Goal: Task Accomplishment & Management: Manage account settings

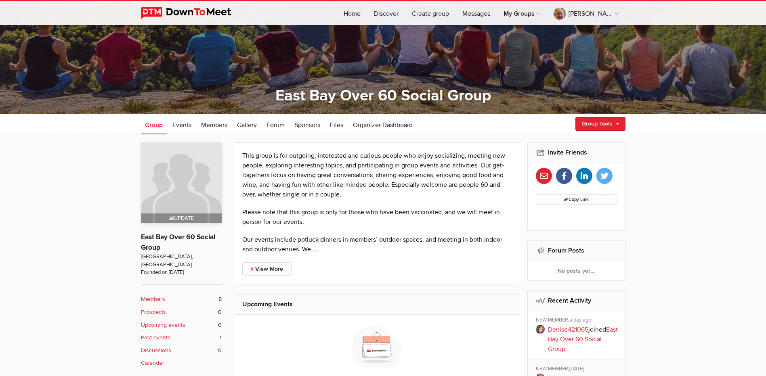
scroll to position [121, 0]
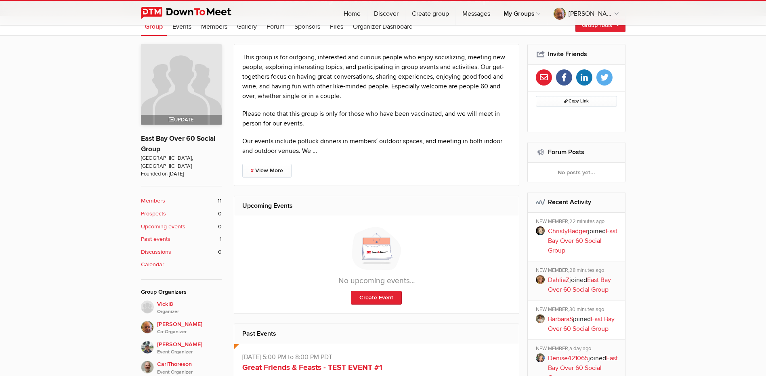
scroll to position [81, 0]
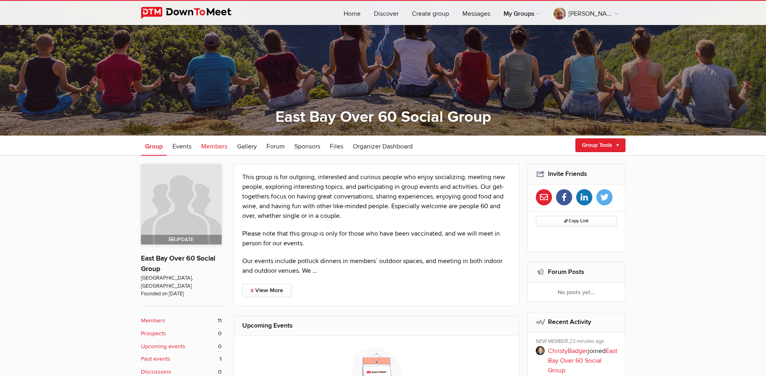
click at [211, 146] on span "Members" at bounding box center [214, 146] width 26 height 8
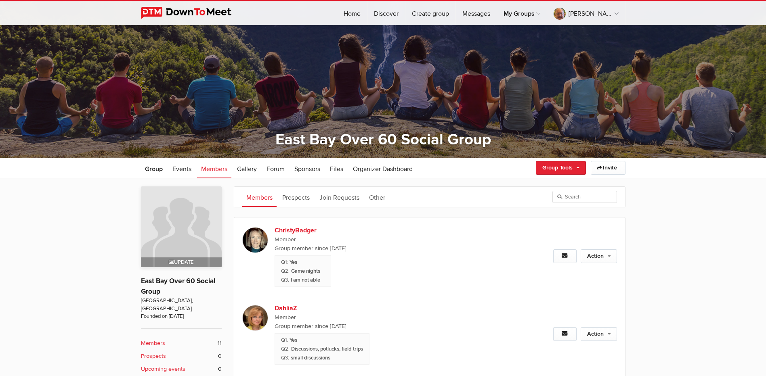
scroll to position [40, 0]
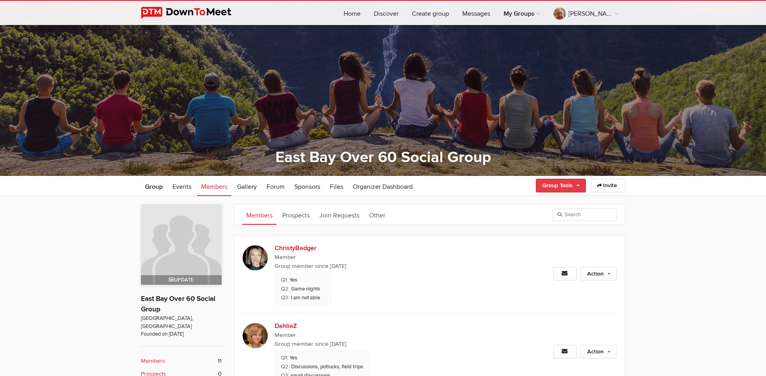
click at [572, 187] on link "Group Tools" at bounding box center [561, 186] width 50 height 14
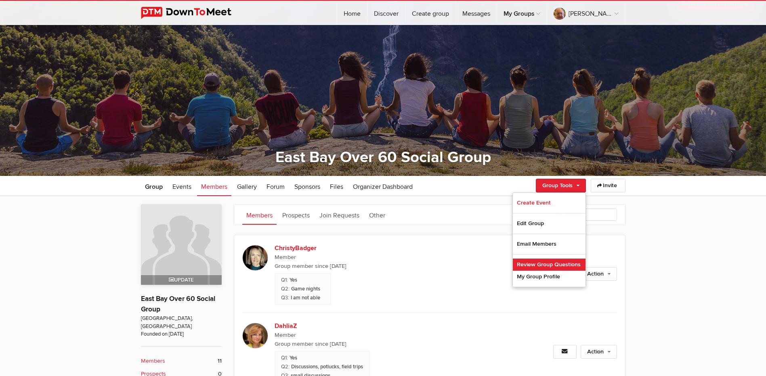
click at [553, 265] on link "Review Group Questions" at bounding box center [549, 265] width 73 height 12
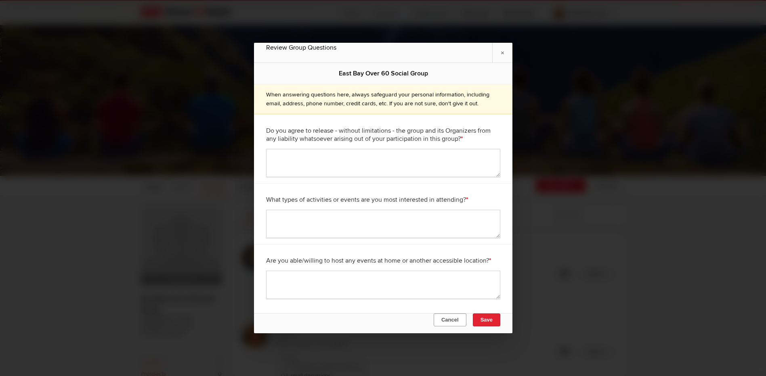
click at [452, 321] on button "Cancel" at bounding box center [449, 320] width 33 height 13
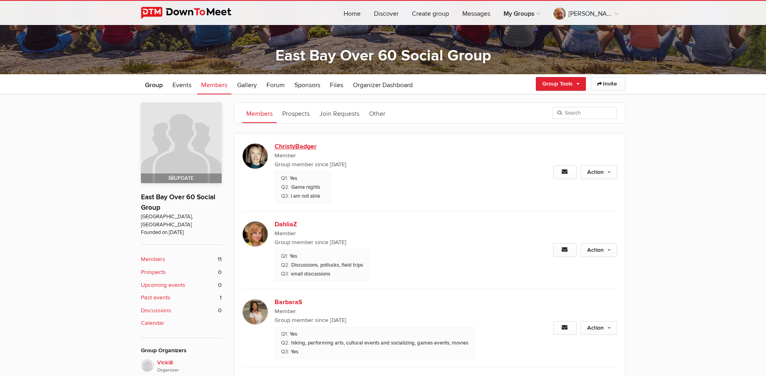
scroll to position [121, 0]
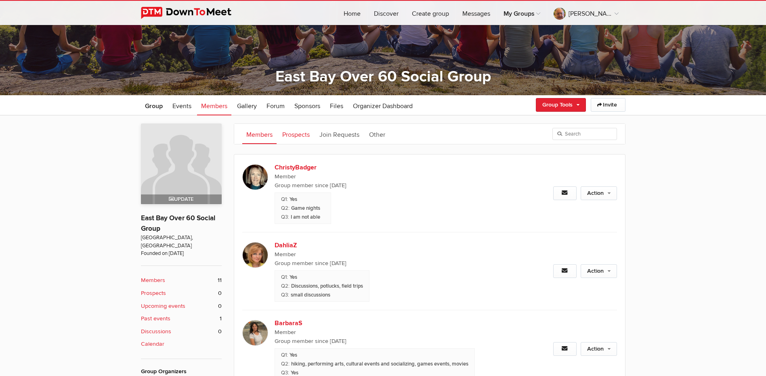
click at [307, 136] on link "Prospects" at bounding box center [296, 134] width 36 height 20
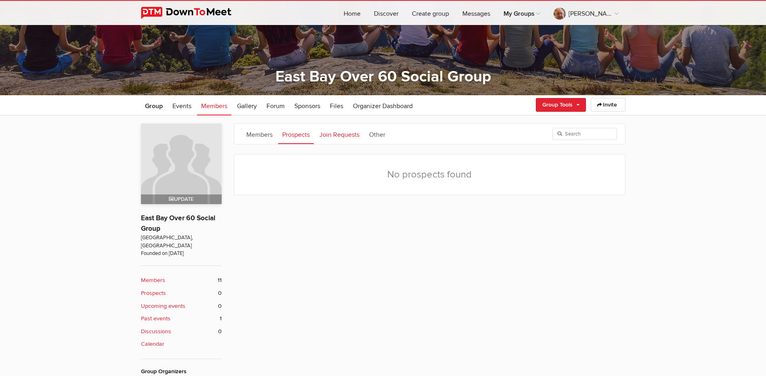
click at [330, 137] on link "Join Requests" at bounding box center [339, 134] width 48 height 20
click at [373, 134] on link "Other" at bounding box center [377, 134] width 24 height 20
click at [305, 136] on link "Prospects" at bounding box center [296, 134] width 36 height 20
click at [252, 132] on link "Members" at bounding box center [259, 134] width 34 height 20
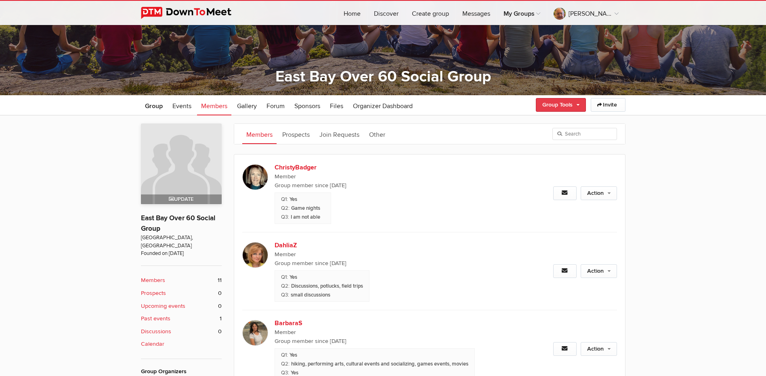
click at [561, 101] on link "Group Tools" at bounding box center [561, 105] width 50 height 14
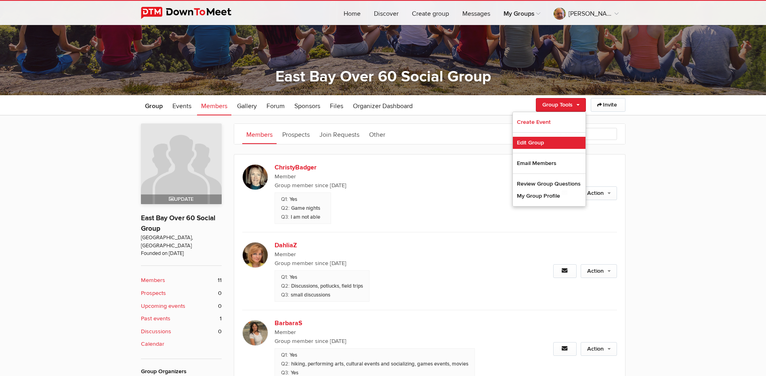
click at [536, 139] on link "Edit Group" at bounding box center [549, 143] width 73 height 12
select select "United States"
select select "CA"
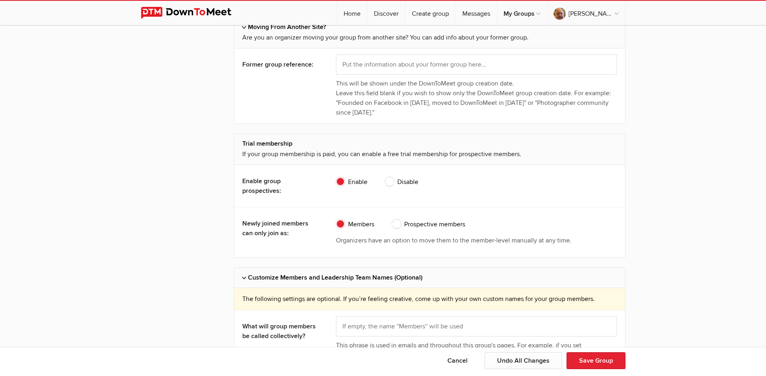
scroll to position [767, 0]
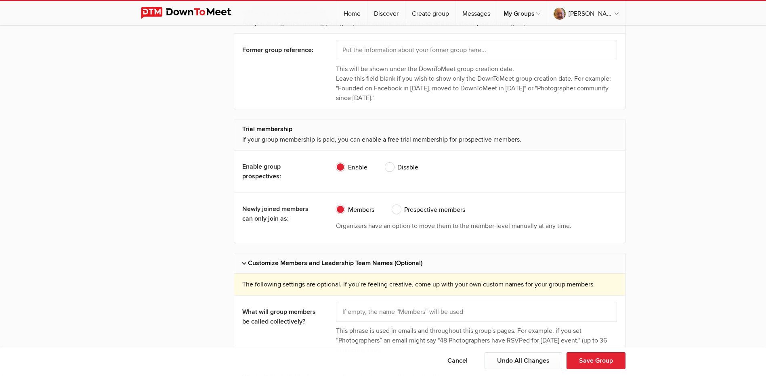
click at [396, 211] on span "Prospective members" at bounding box center [428, 210] width 73 height 10
click at [392, 205] on input "Prospective members" at bounding box center [392, 205] width 0 height 0
radio input "true"
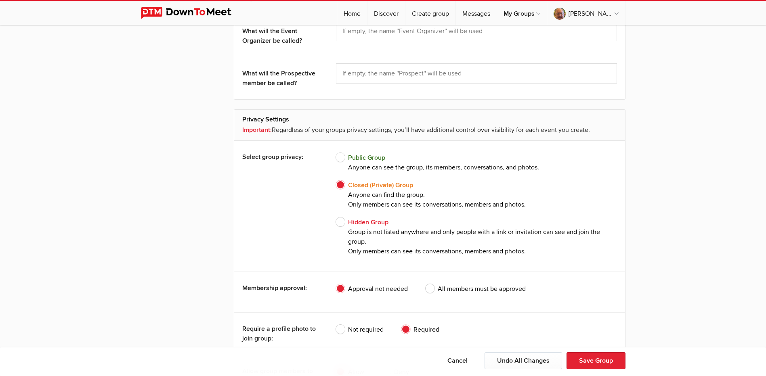
scroll to position [1332, 0]
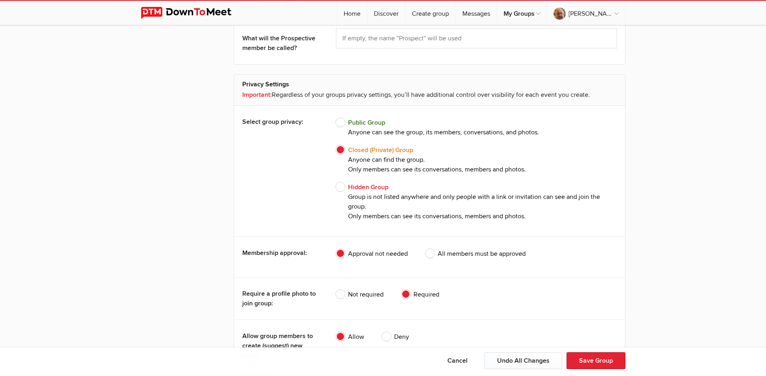
click at [430, 257] on span "All members must be approved" at bounding box center [475, 254] width 100 height 10
click at [425, 249] on input "All members must be approved" at bounding box center [425, 249] width 0 height 0
radio input "true"
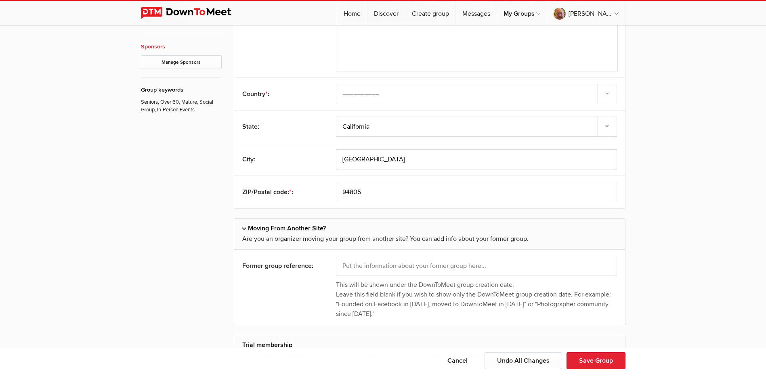
scroll to position [565, 0]
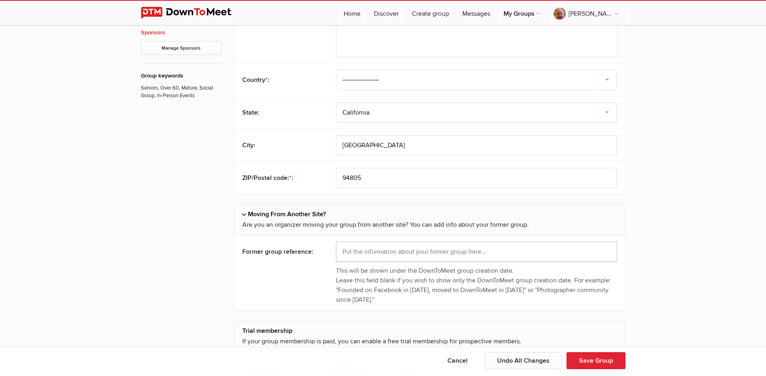
click at [408, 247] on input "text" at bounding box center [476, 252] width 281 height 20
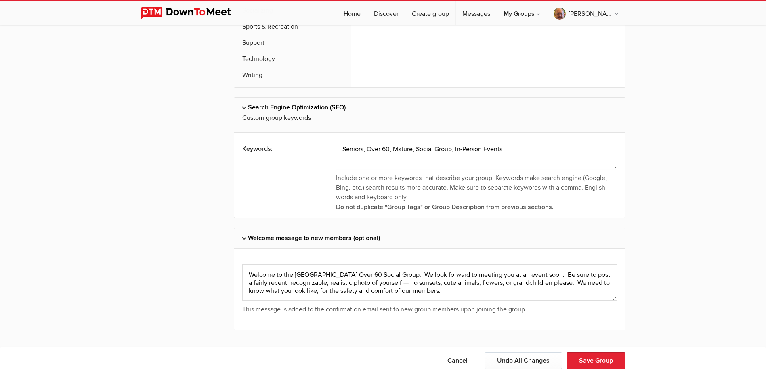
scroll to position [2925, 0]
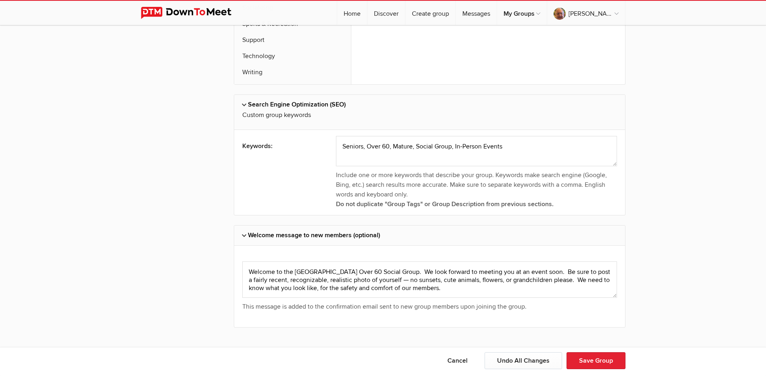
type input "Founded on Meetup in [DATE]; moving to DTM in [DATE] (unofficially) and [DATE] …"
click at [454, 279] on textarea at bounding box center [429, 280] width 375 height 36
drag, startPoint x: 247, startPoint y: 263, endPoint x: 472, endPoint y: 279, distance: 225.0
click at [472, 279] on textarea at bounding box center [429, 280] width 375 height 36
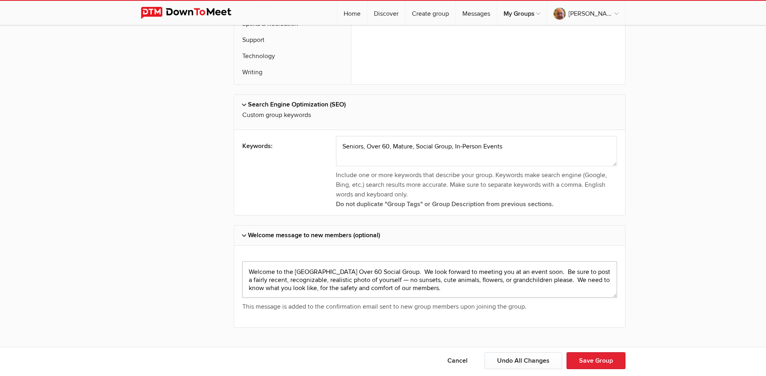
paste textarea "-60 Social Group. We hope to meet many lively, curious, interesting people for …"
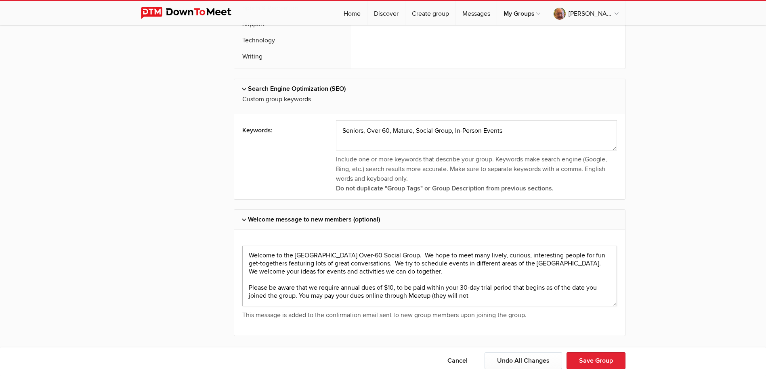
scroll to position [2949, 0]
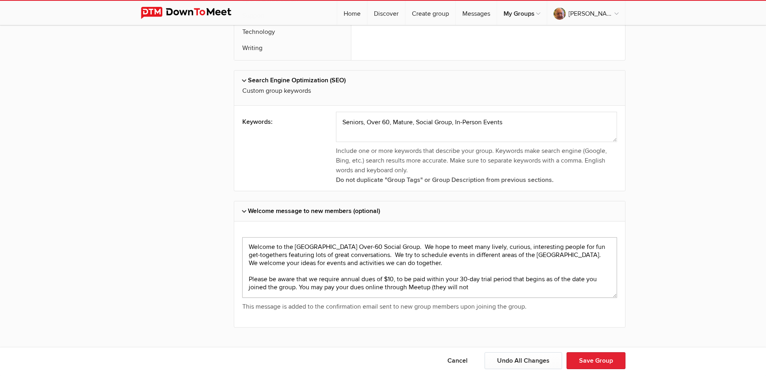
click at [332, 274] on textarea at bounding box center [429, 267] width 375 height 61
drag, startPoint x: 298, startPoint y: 278, endPoint x: 501, endPoint y: 275, distance: 202.3
click at [501, 275] on textarea at bounding box center [429, 267] width 375 height 61
click at [330, 281] on textarea at bounding box center [429, 267] width 375 height 61
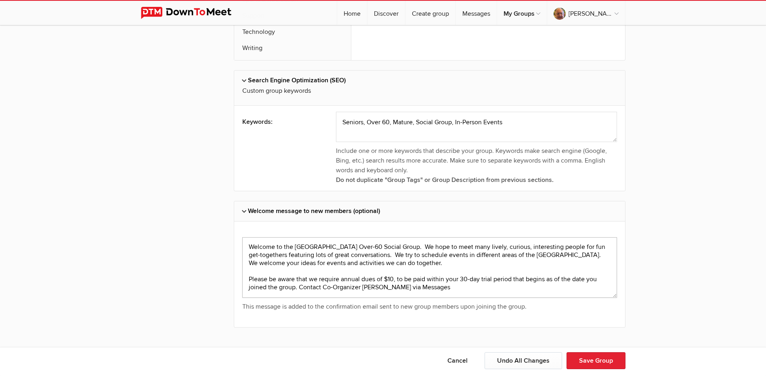
click at [427, 280] on textarea at bounding box center [429, 267] width 375 height 61
click at [300, 279] on textarea at bounding box center [429, 267] width 375 height 61
click at [476, 278] on textarea at bounding box center [429, 267] width 375 height 61
click at [476, 281] on textarea at bounding box center [429, 267] width 375 height 61
type textarea "Welcome to the East Bay Over-60 Social Group. We hope to meet many lively, curi…"
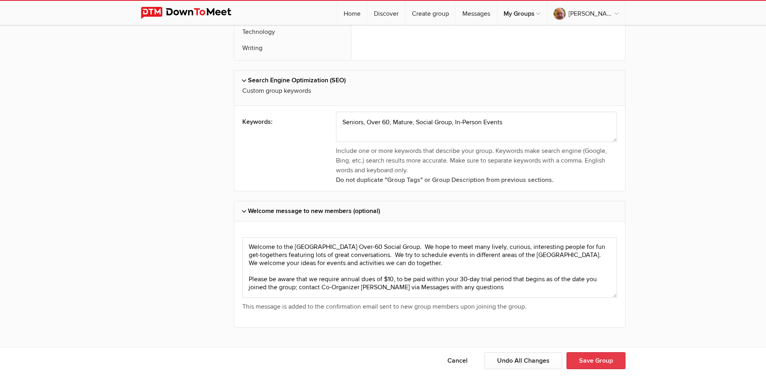
click at [602, 360] on button "Save Group" at bounding box center [595, 360] width 59 height 17
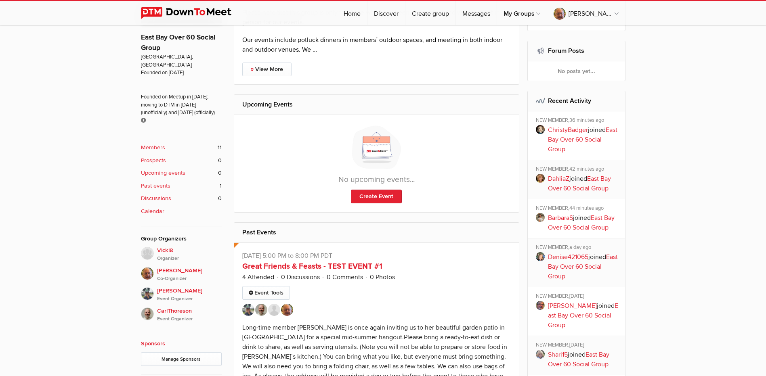
scroll to position [283, 0]
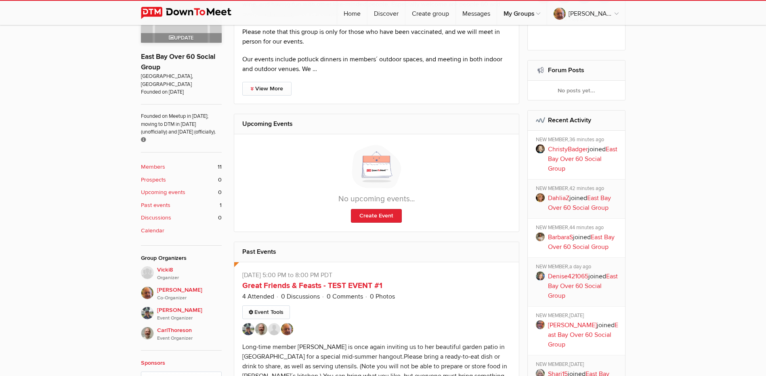
click at [557, 238] on link "BarbaraS" at bounding box center [560, 237] width 25 height 8
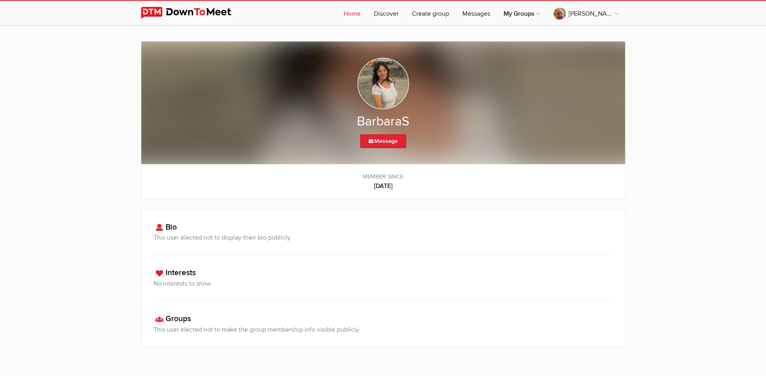
click at [367, 16] on link "Home" at bounding box center [352, 13] width 30 height 24
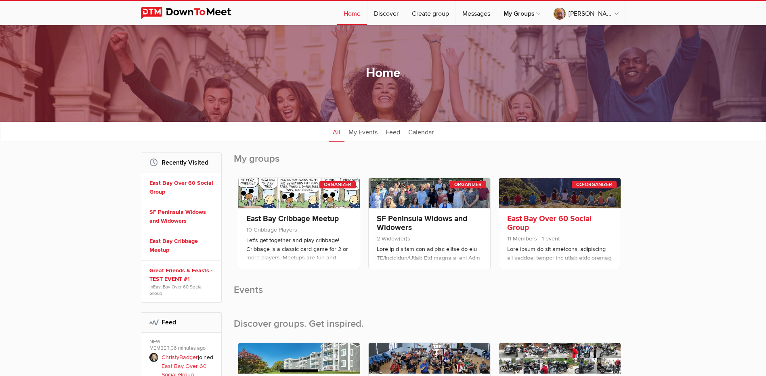
click at [540, 218] on link "East Bay Over 60 Social Group" at bounding box center [549, 223] width 84 height 19
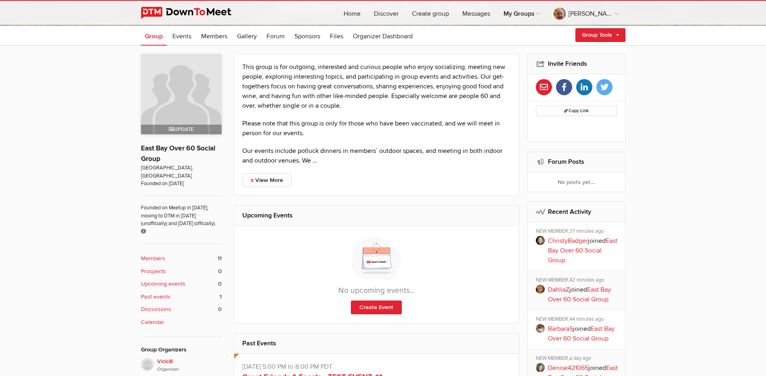
scroll to position [202, 0]
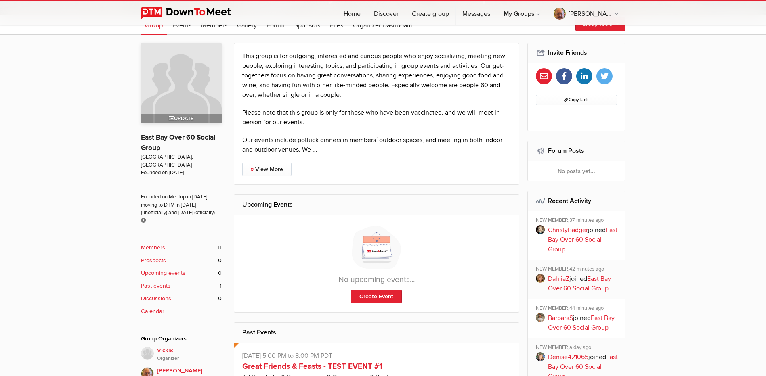
click at [157, 243] on b "Members" at bounding box center [153, 247] width 24 height 9
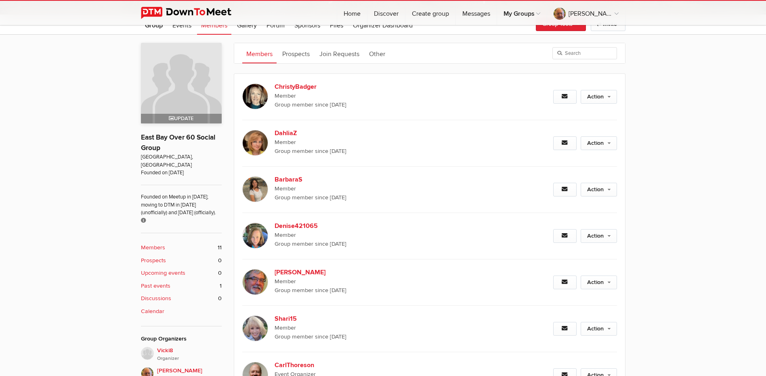
scroll to position [216, 0]
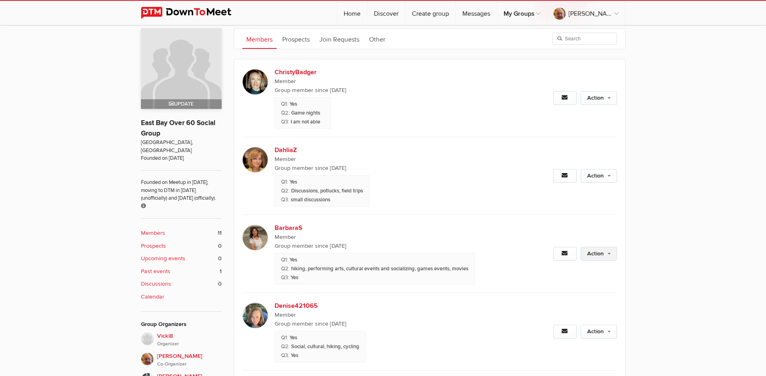
click at [606, 255] on link "Action" at bounding box center [598, 254] width 36 height 14
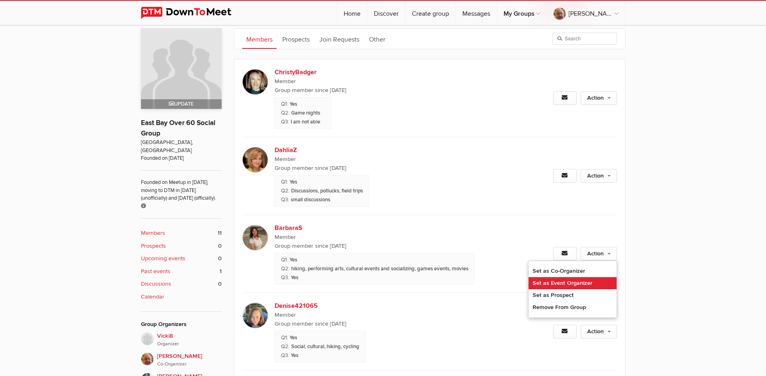
click at [582, 285] on link "Set as Event Organizer" at bounding box center [572, 283] width 88 height 12
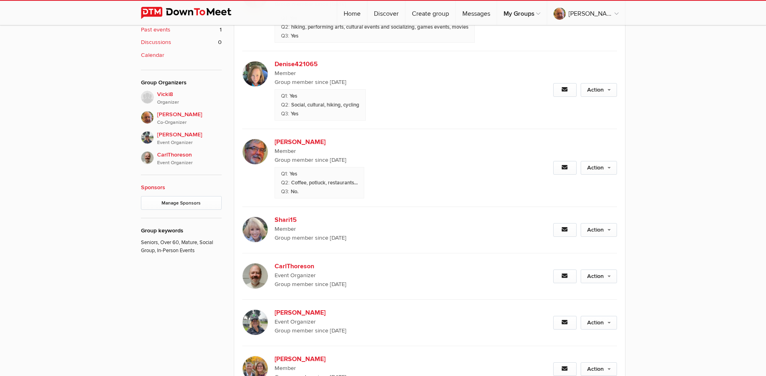
scroll to position [459, 0]
click at [304, 143] on b "[PERSON_NAME]" at bounding box center [343, 142] width 138 height 10
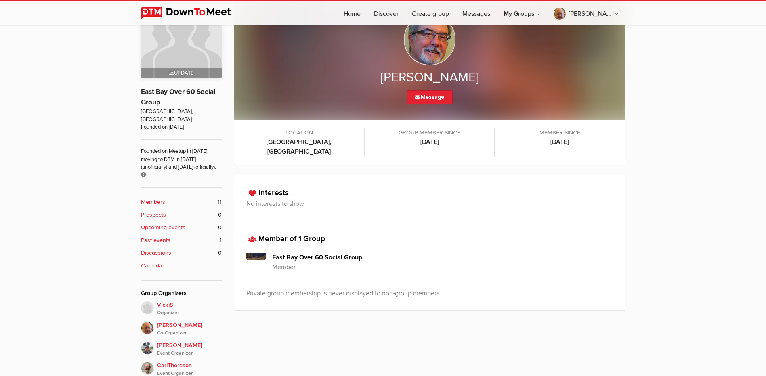
scroll to position [216, 0]
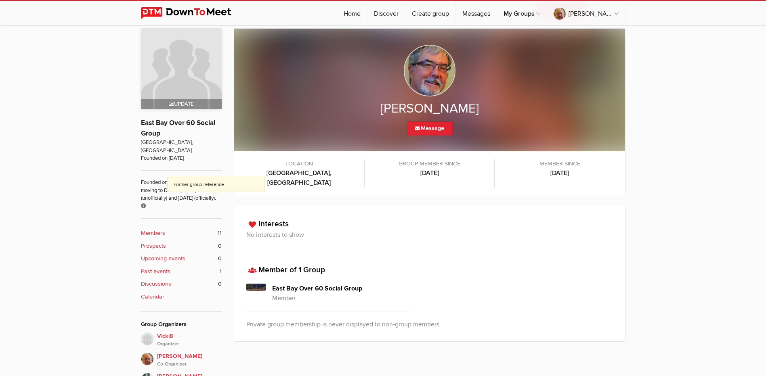
click at [146, 204] on icon at bounding box center [143, 206] width 5 height 5
click at [151, 229] on b "Members" at bounding box center [153, 233] width 24 height 9
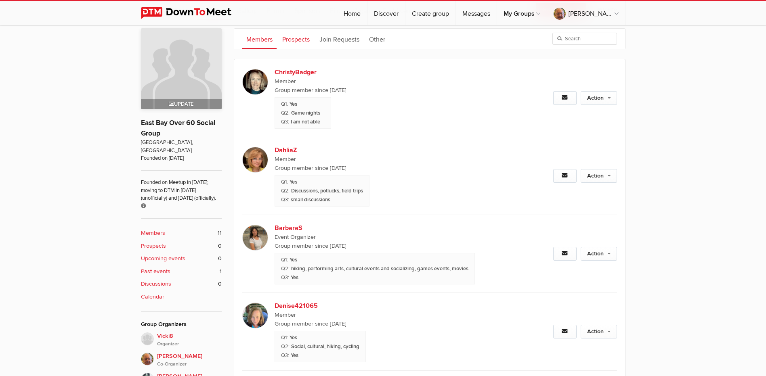
click at [295, 41] on link "Prospects" at bounding box center [296, 39] width 36 height 20
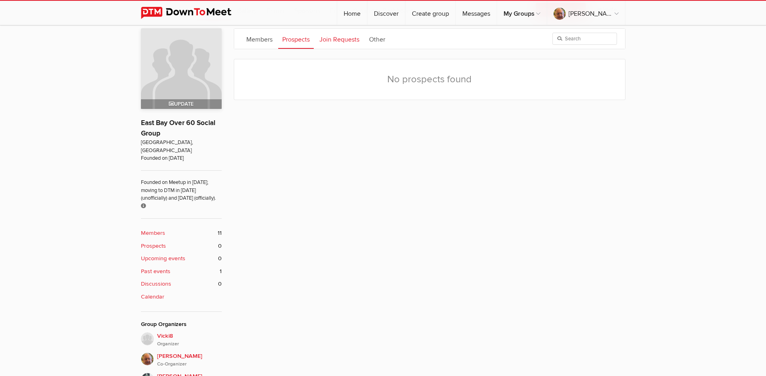
click at [333, 38] on link "Join Requests" at bounding box center [339, 39] width 48 height 20
click at [384, 34] on link "Other" at bounding box center [377, 39] width 24 height 20
click at [274, 40] on link "Members" at bounding box center [259, 39] width 34 height 20
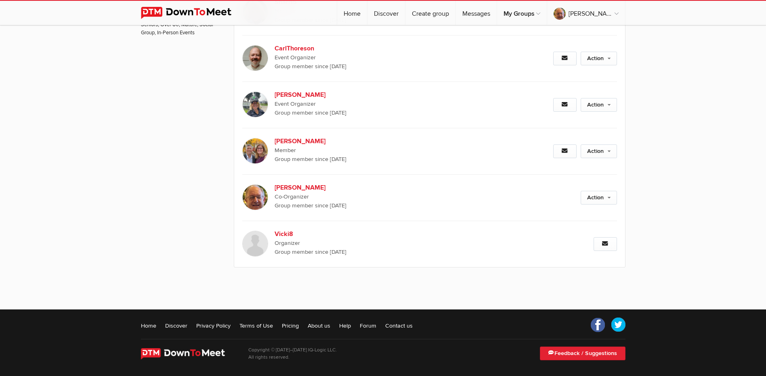
scroll to position [677, 0]
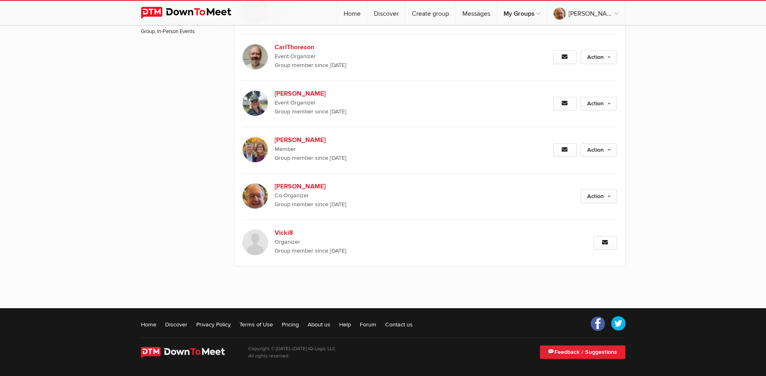
click at [426, 233] on span "Vicki8 Organizer Group member since Aug 7, 2024" at bounding box center [389, 241] width 230 height 27
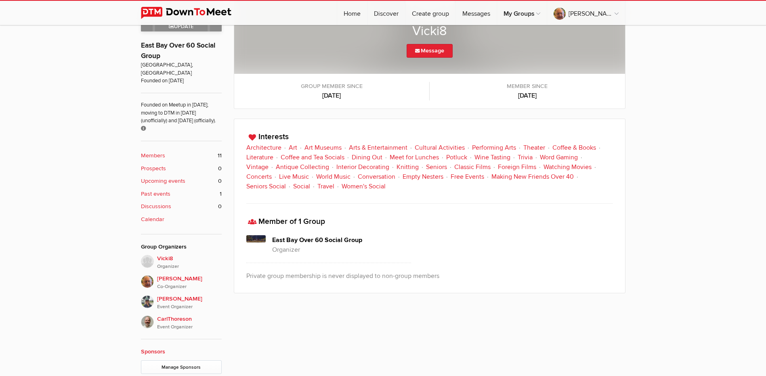
scroll to position [337, 0]
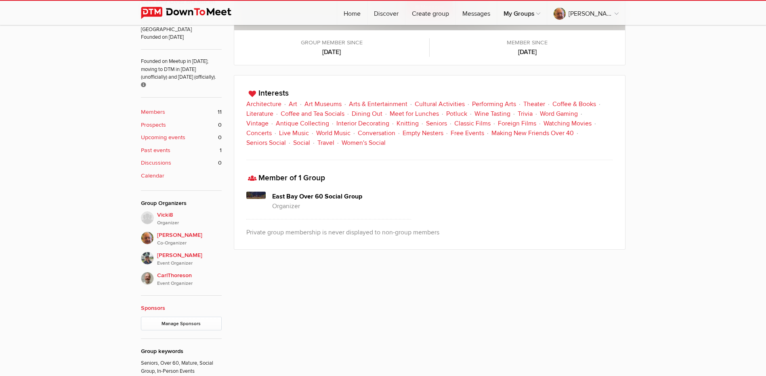
click at [153, 108] on b "Members" at bounding box center [153, 112] width 24 height 9
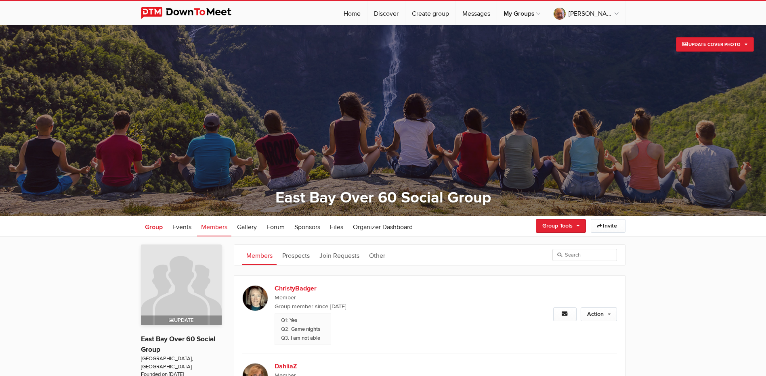
click at [155, 228] on span "Group" at bounding box center [154, 227] width 18 height 8
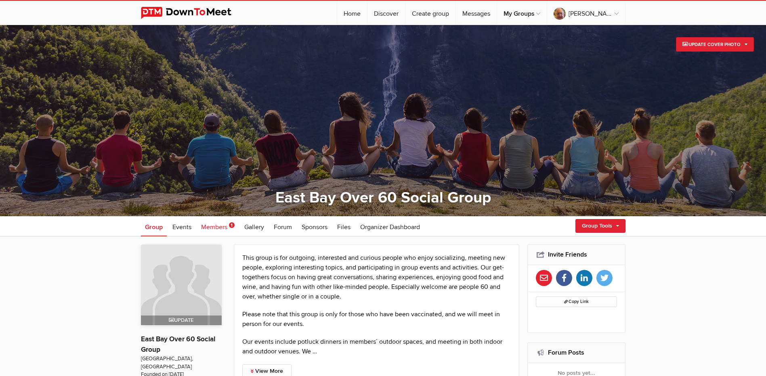
click at [217, 229] on span "Members" at bounding box center [214, 227] width 26 height 8
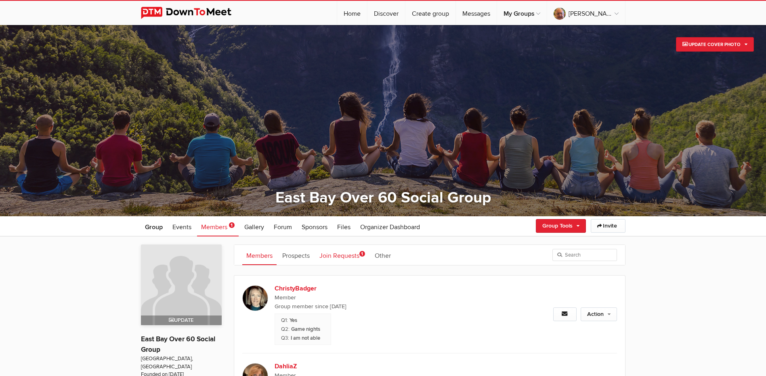
click at [343, 254] on link "Join Requests 1" at bounding box center [342, 255] width 54 height 20
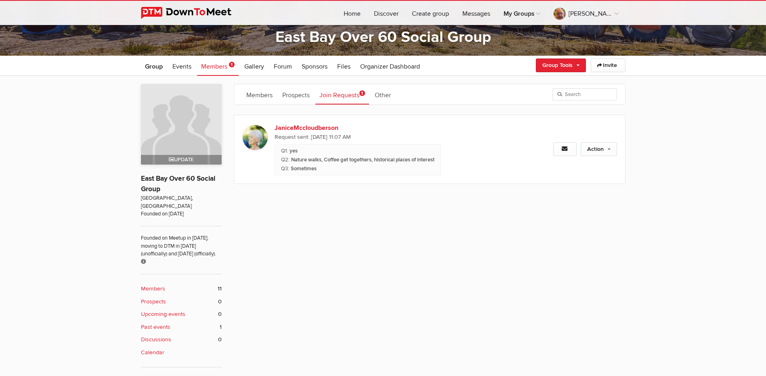
scroll to position [161, 0]
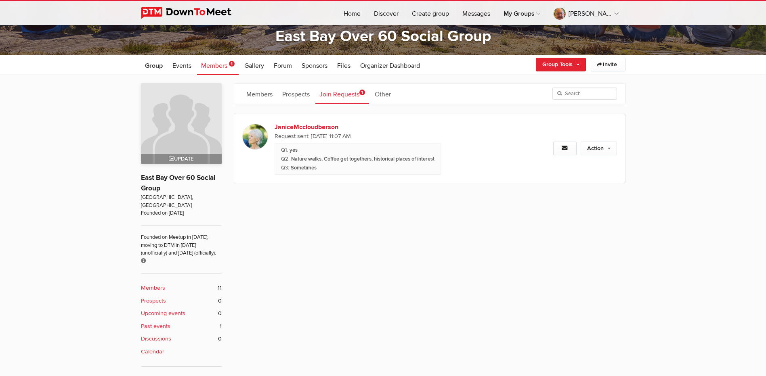
click at [160, 284] on b "Members" at bounding box center [153, 288] width 24 height 9
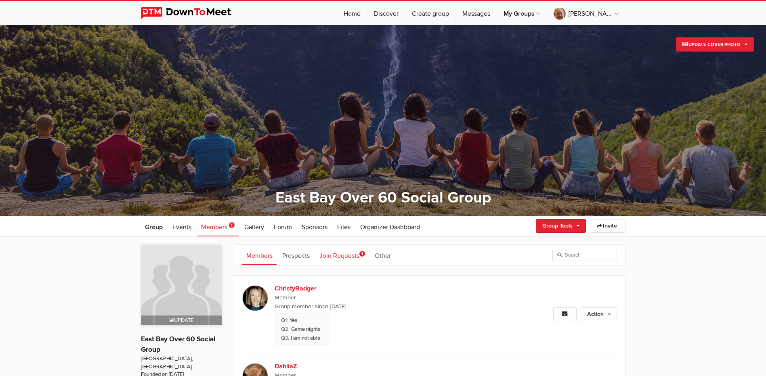
click at [347, 257] on link "Join Requests 1" at bounding box center [342, 255] width 54 height 20
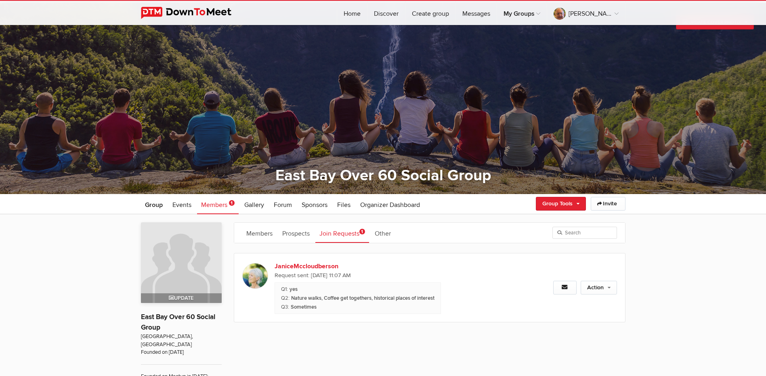
scroll to position [40, 0]
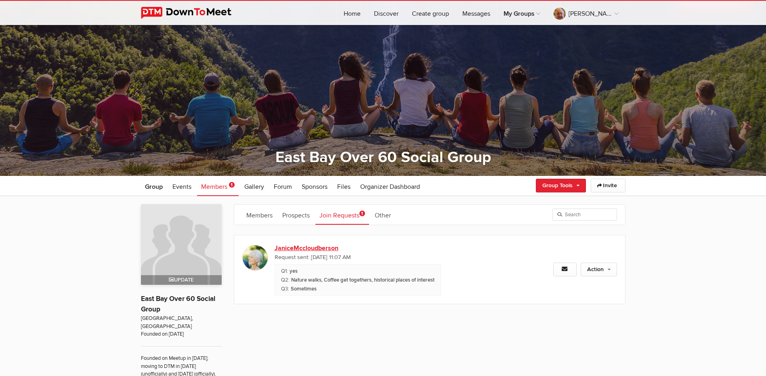
click at [317, 249] on link "JaniceMccloudberson" at bounding box center [343, 248] width 138 height 10
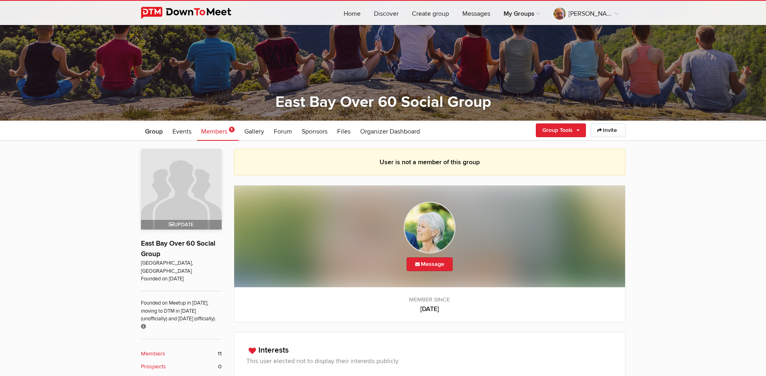
scroll to position [95, 0]
click at [553, 132] on link "Group Tools" at bounding box center [561, 131] width 50 height 14
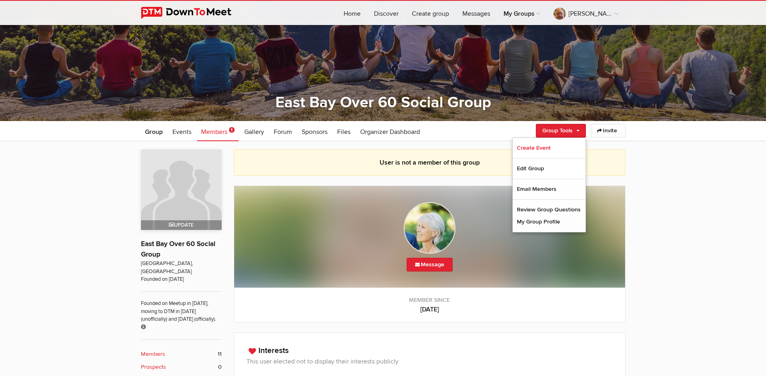
click at [484, 132] on ul "Group Events Members 1 Gallery More Forum Sponsors Files Organizer Dashboard Fo…" at bounding box center [383, 131] width 484 height 20
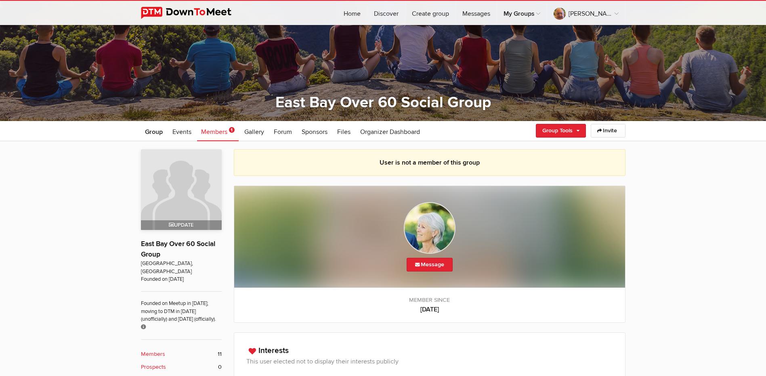
click at [216, 129] on span "Members" at bounding box center [214, 132] width 26 height 8
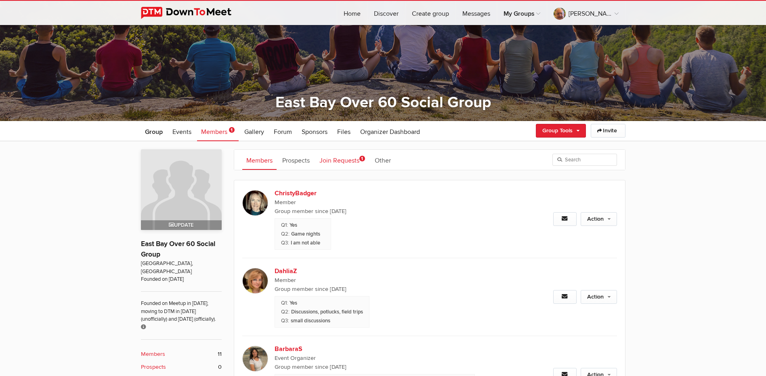
click at [337, 159] on link "Join Requests 1" at bounding box center [342, 160] width 54 height 20
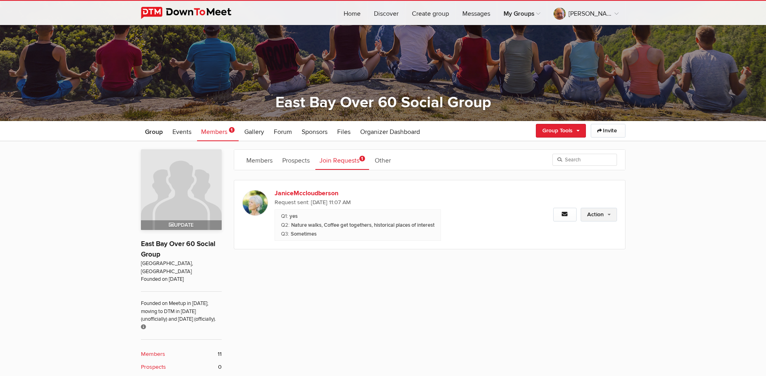
click at [603, 217] on link "Action" at bounding box center [598, 215] width 36 height 14
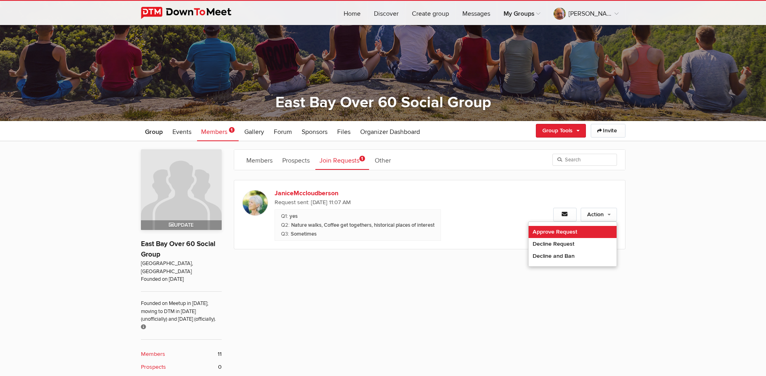
click at [554, 232] on link "Approve Request" at bounding box center [572, 232] width 88 height 12
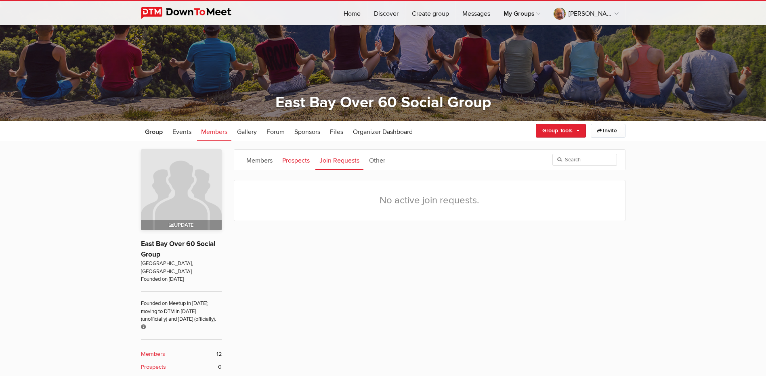
click at [301, 158] on link "Prospects" at bounding box center [296, 160] width 36 height 20
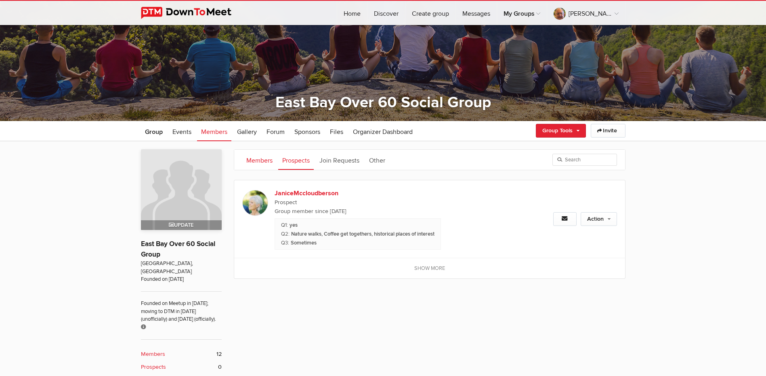
click at [264, 162] on link "Members" at bounding box center [259, 160] width 34 height 20
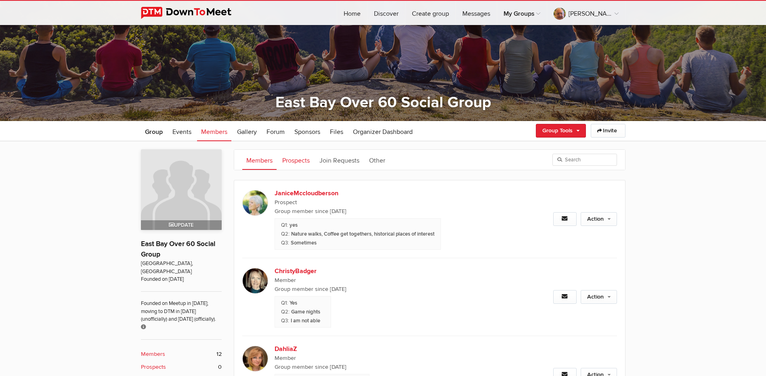
click at [291, 163] on link "Prospects" at bounding box center [296, 160] width 36 height 20
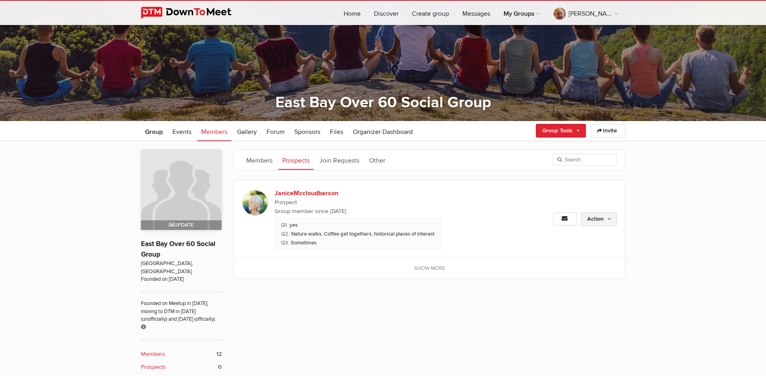
click at [603, 219] on link "Action" at bounding box center [598, 219] width 36 height 14
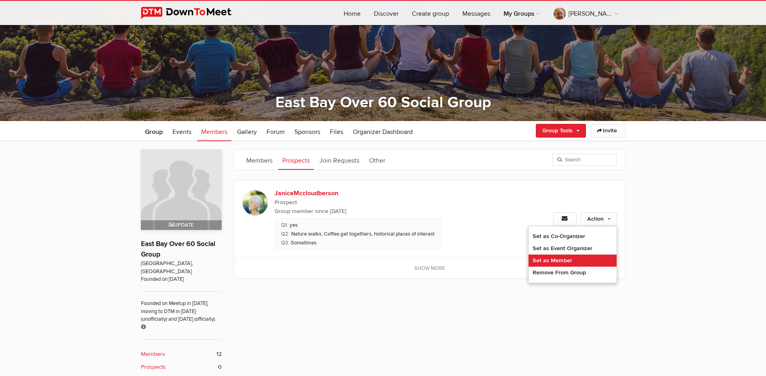
click at [559, 260] on link "Set as Member" at bounding box center [572, 261] width 88 height 12
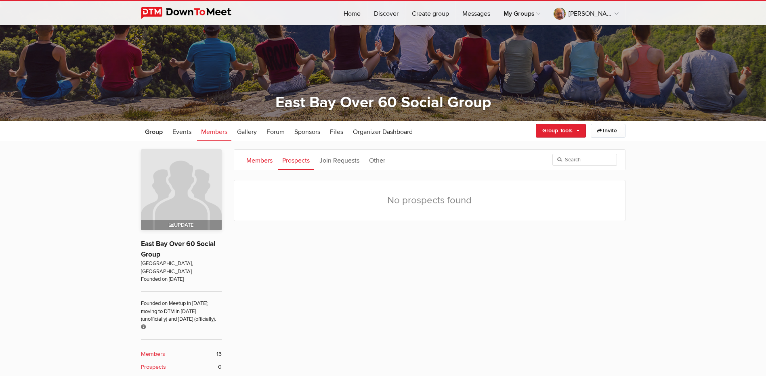
click at [260, 162] on link "Members" at bounding box center [259, 160] width 34 height 20
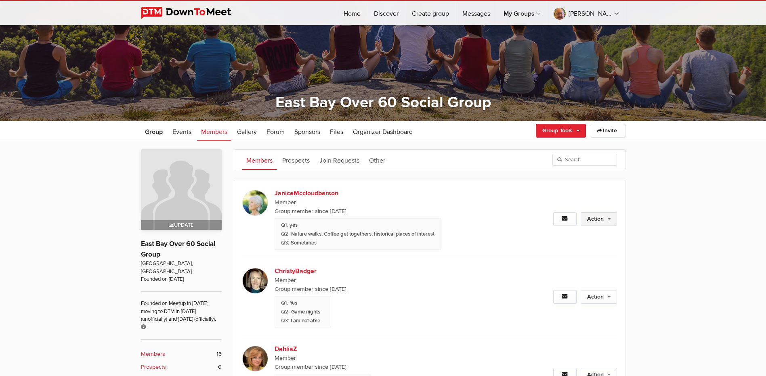
click at [594, 222] on link "Action" at bounding box center [598, 219] width 36 height 14
click at [488, 223] on sp-group-member-answers "yes Nature walks, Coffee get togethers, historical places of interest Sometimes" at bounding box center [389, 233] width 230 height 34
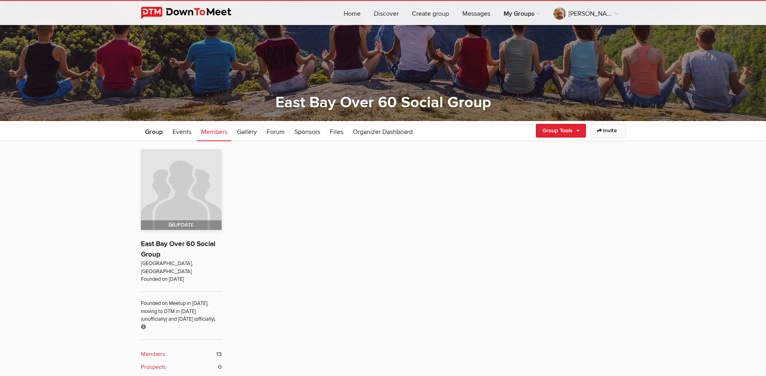
scroll to position [216, 0]
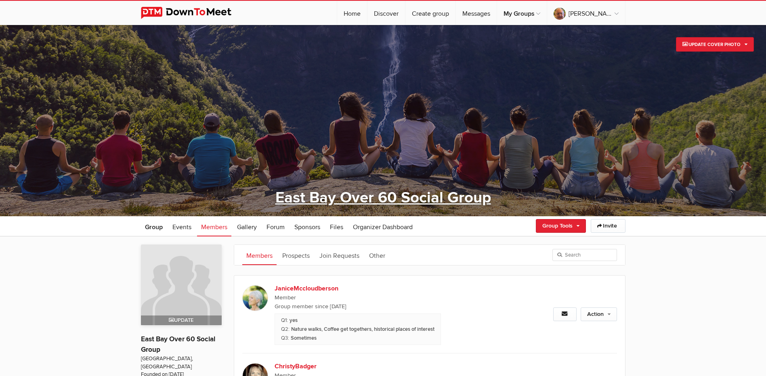
click at [391, 203] on link "East Bay Over 60 Social Group" at bounding box center [383, 198] width 216 height 19
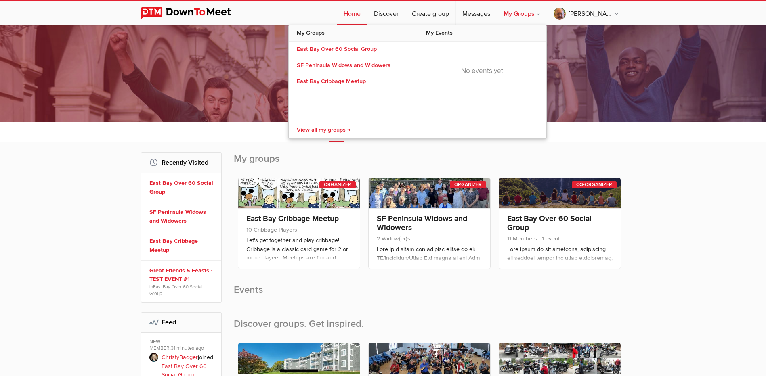
click at [547, 16] on link "My Groups" at bounding box center [522, 13] width 50 height 24
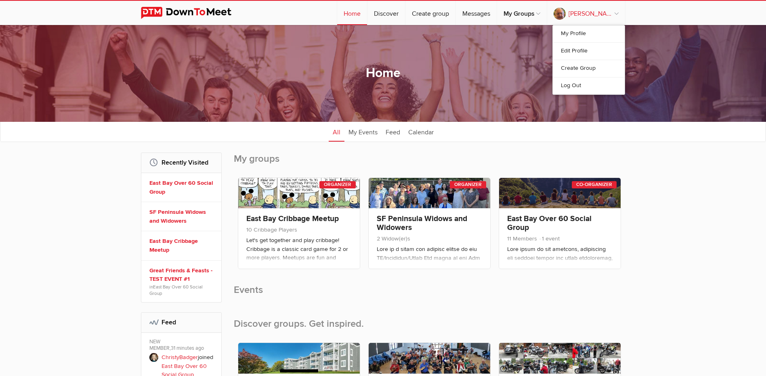
click at [607, 17] on link "[PERSON_NAME]" at bounding box center [586, 13] width 78 height 24
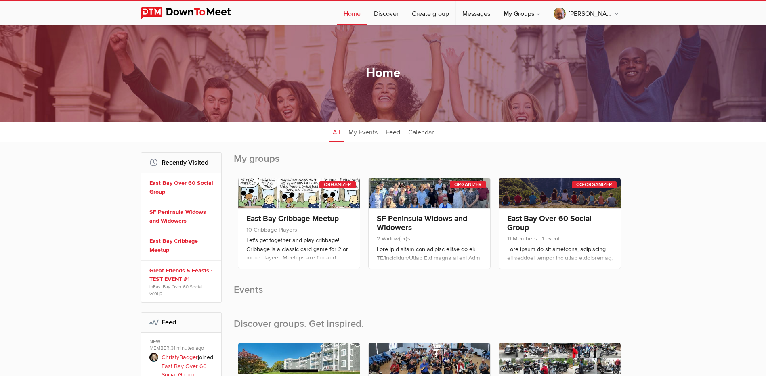
click at [202, 13] on img at bounding box center [192, 13] width 103 height 12
click at [405, 15] on link "Discover" at bounding box center [386, 13] width 38 height 24
select select "null"
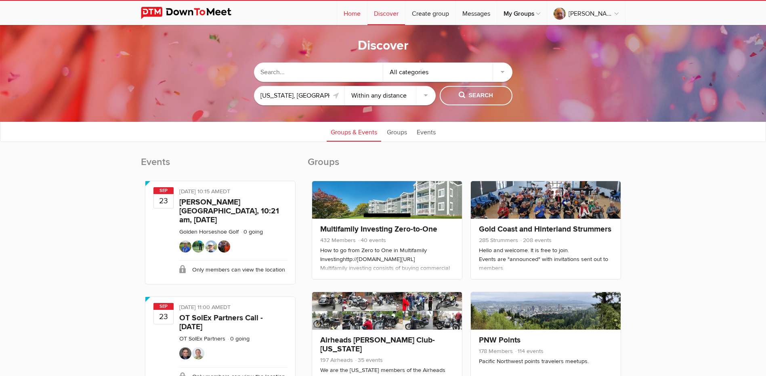
click at [367, 13] on link "Home" at bounding box center [352, 13] width 30 height 24
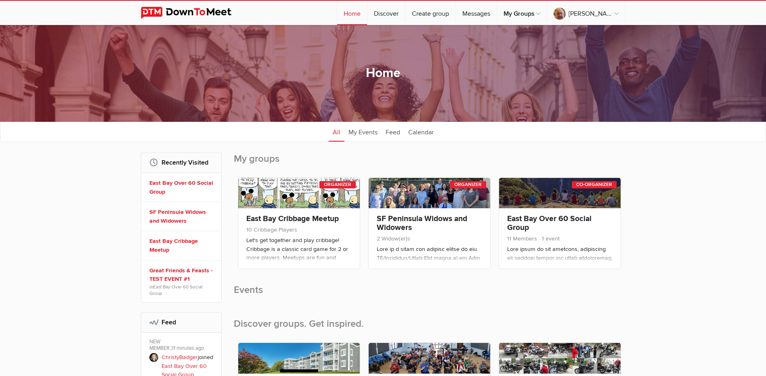
click at [167, 12] on img at bounding box center [192, 13] width 103 height 12
click at [331, 223] on link "East Bay Cribbage Meetup" at bounding box center [292, 219] width 92 height 10
click at [433, 220] on link "SF Peninsula Widows and Widowers" at bounding box center [422, 223] width 90 height 19
click at [528, 222] on link "East Bay Over 60 Social Group" at bounding box center [549, 223] width 84 height 19
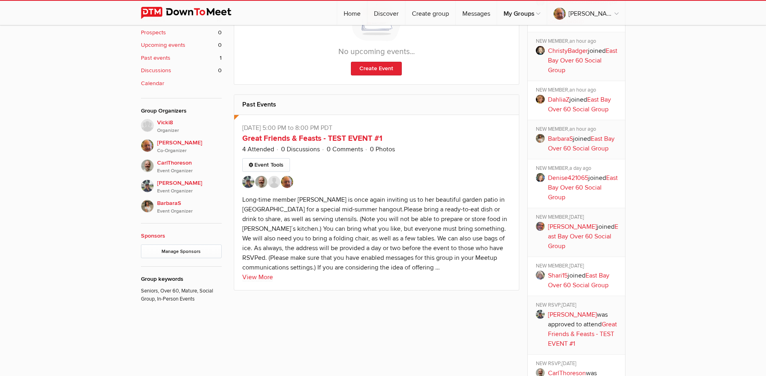
scroll to position [444, 0]
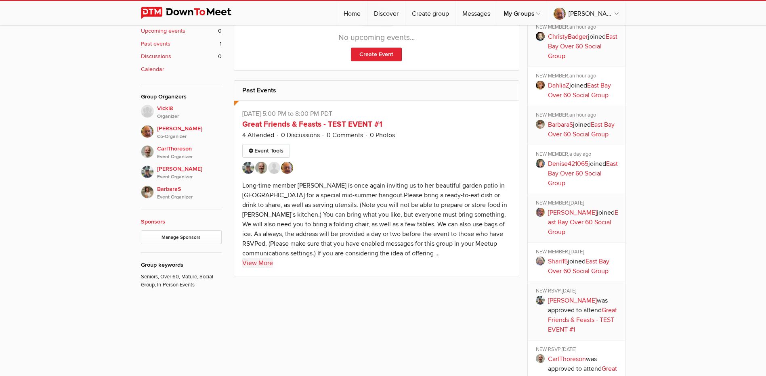
click at [261, 264] on link "View More" at bounding box center [257, 263] width 31 height 10
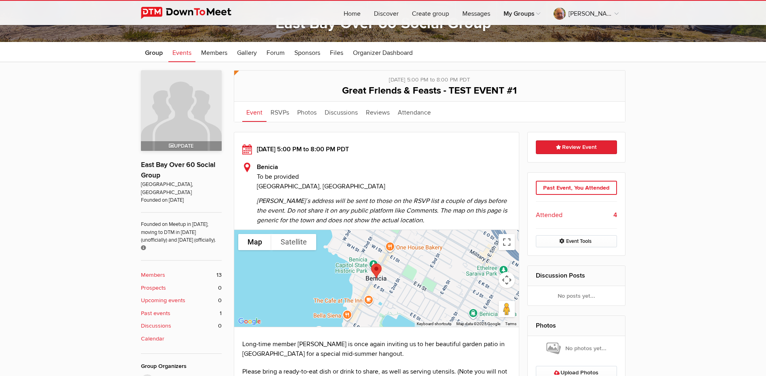
scroll to position [161, 0]
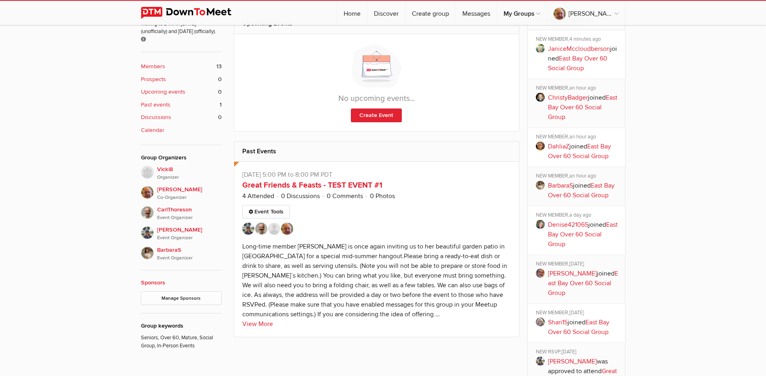
scroll to position [404, 0]
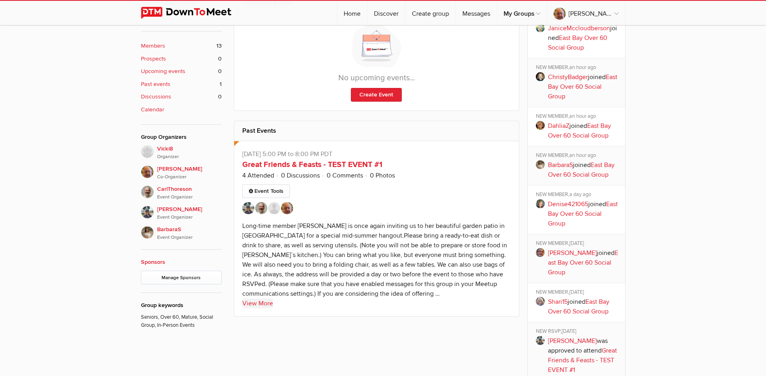
click at [254, 303] on link "View More" at bounding box center [257, 304] width 31 height 10
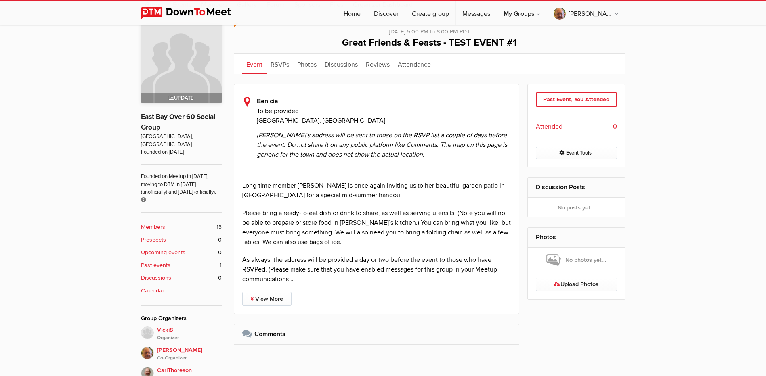
scroll to position [242, 0]
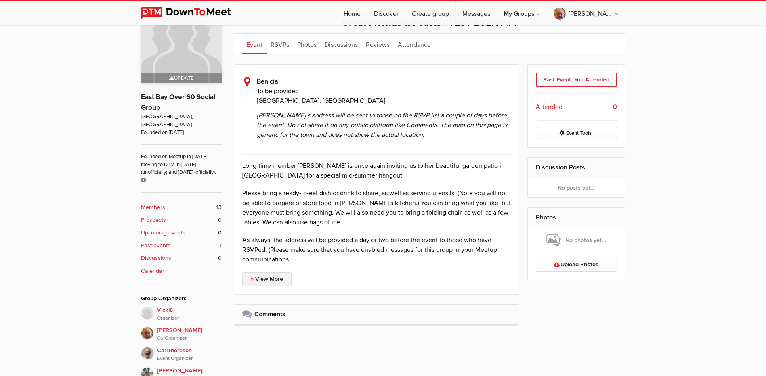
click at [278, 277] on link "View More" at bounding box center [266, 279] width 49 height 14
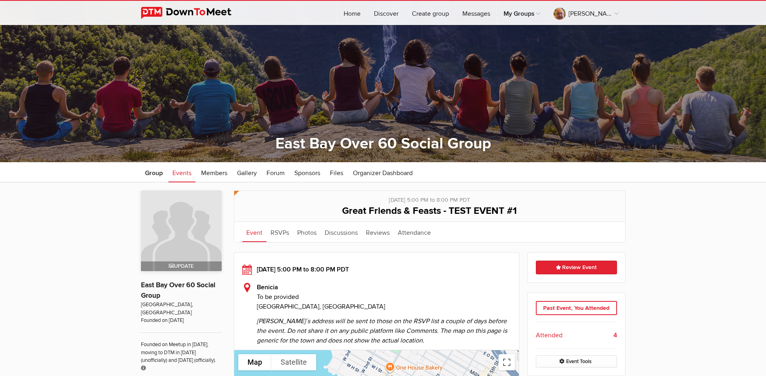
scroll to position [40, 0]
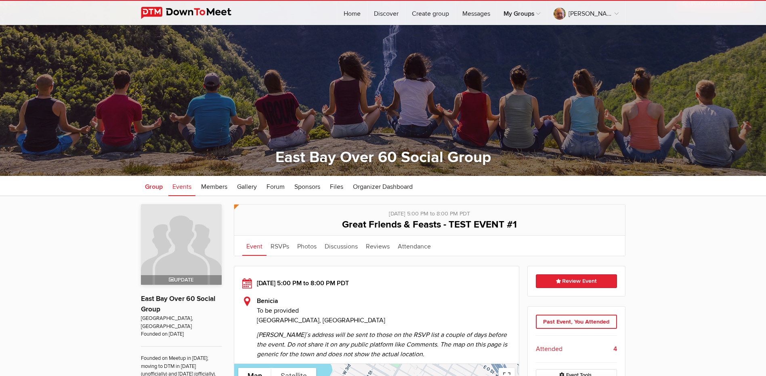
click at [153, 186] on span "Group" at bounding box center [154, 187] width 18 height 8
